Goal: Transaction & Acquisition: Purchase product/service

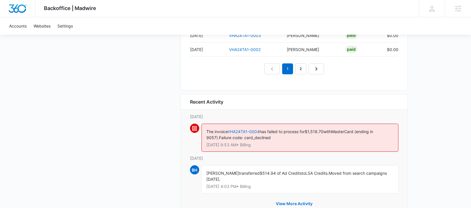
scroll to position [650, 0]
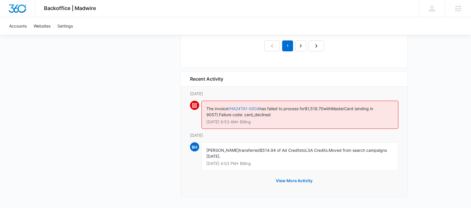
click at [238, 109] on link "VHA24TA1-0004" at bounding box center [244, 108] width 32 height 5
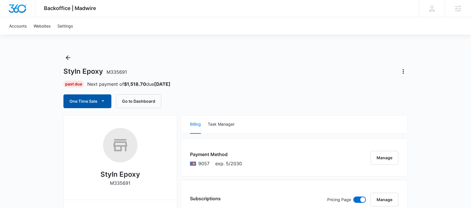
click at [102, 103] on icon "button" at bounding box center [103, 101] width 6 height 6
click at [289, 86] on div "Past Due Next payment of $1,518.70 due [DATE]" at bounding box center [235, 84] width 345 height 7
click at [99, 100] on button "One Time Sale" at bounding box center [87, 102] width 48 height 14
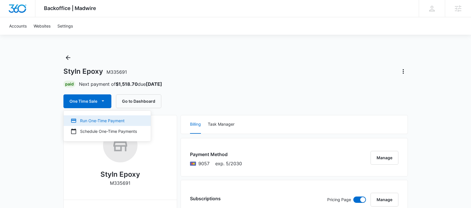
click at [100, 121] on div "Run One-Time Payment" at bounding box center [104, 121] width 66 height 6
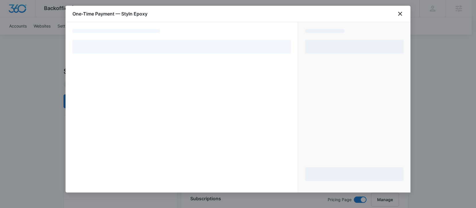
select select "pm_1RsV6pA4n8RTgNjUVtp4gOUr"
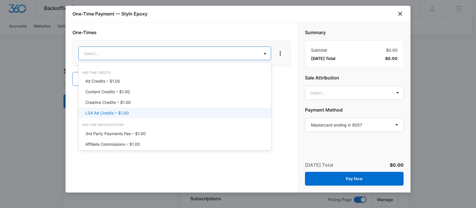
click at [125, 114] on p "LSA Ad Credits – $1.00" at bounding box center [106, 113] width 43 height 6
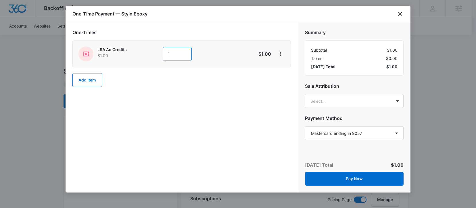
drag, startPoint x: 170, startPoint y: 55, endPoint x: 162, endPoint y: 57, distance: 8.6
click at [162, 57] on div "LSA Ad Credits $1.00 1" at bounding box center [160, 54] width 165 height 15
type input "500"
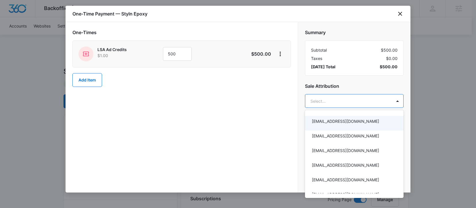
click at [388, 101] on div at bounding box center [238, 104] width 476 height 208
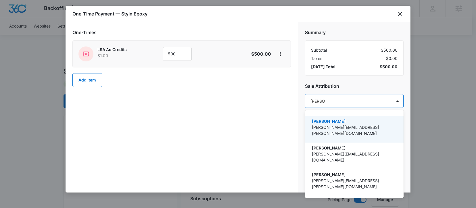
type input "[PERSON_NAME]"
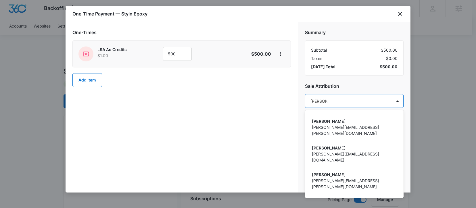
click at [352, 205] on p "[PERSON_NAME][EMAIL_ADDRESS][PERSON_NAME][DOMAIN_NAME]" at bounding box center [354, 211] width 84 height 12
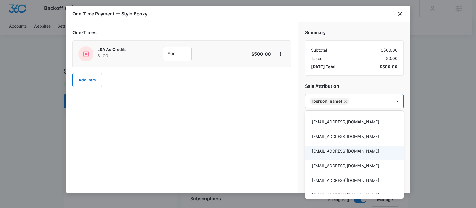
click at [285, 126] on div at bounding box center [238, 104] width 476 height 208
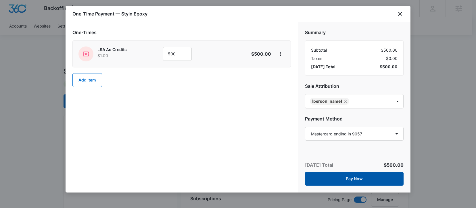
click at [369, 182] on button "Pay Now" at bounding box center [354, 179] width 99 height 14
